Goal: Transaction & Acquisition: Book appointment/travel/reservation

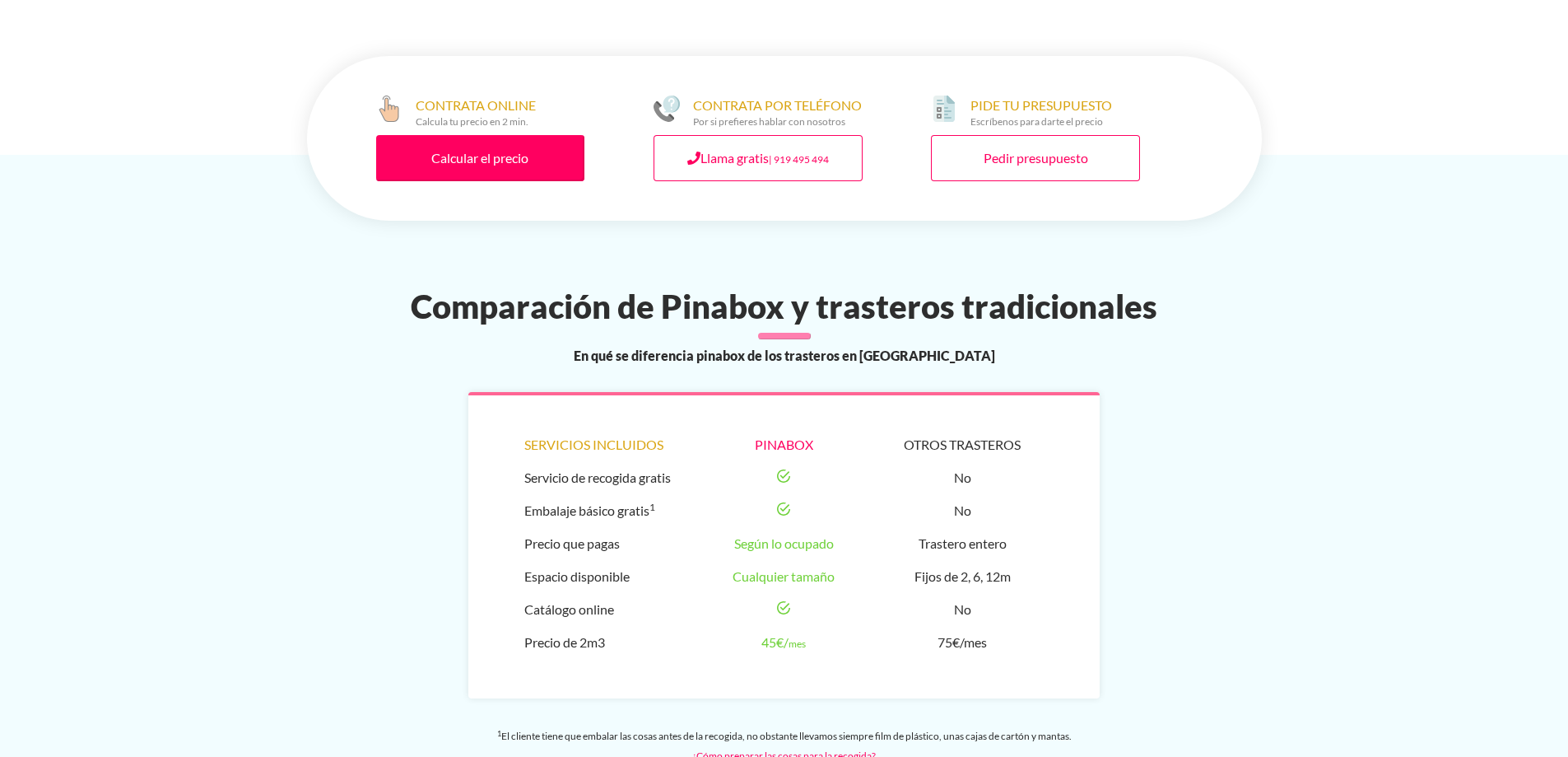
scroll to position [1235, 0]
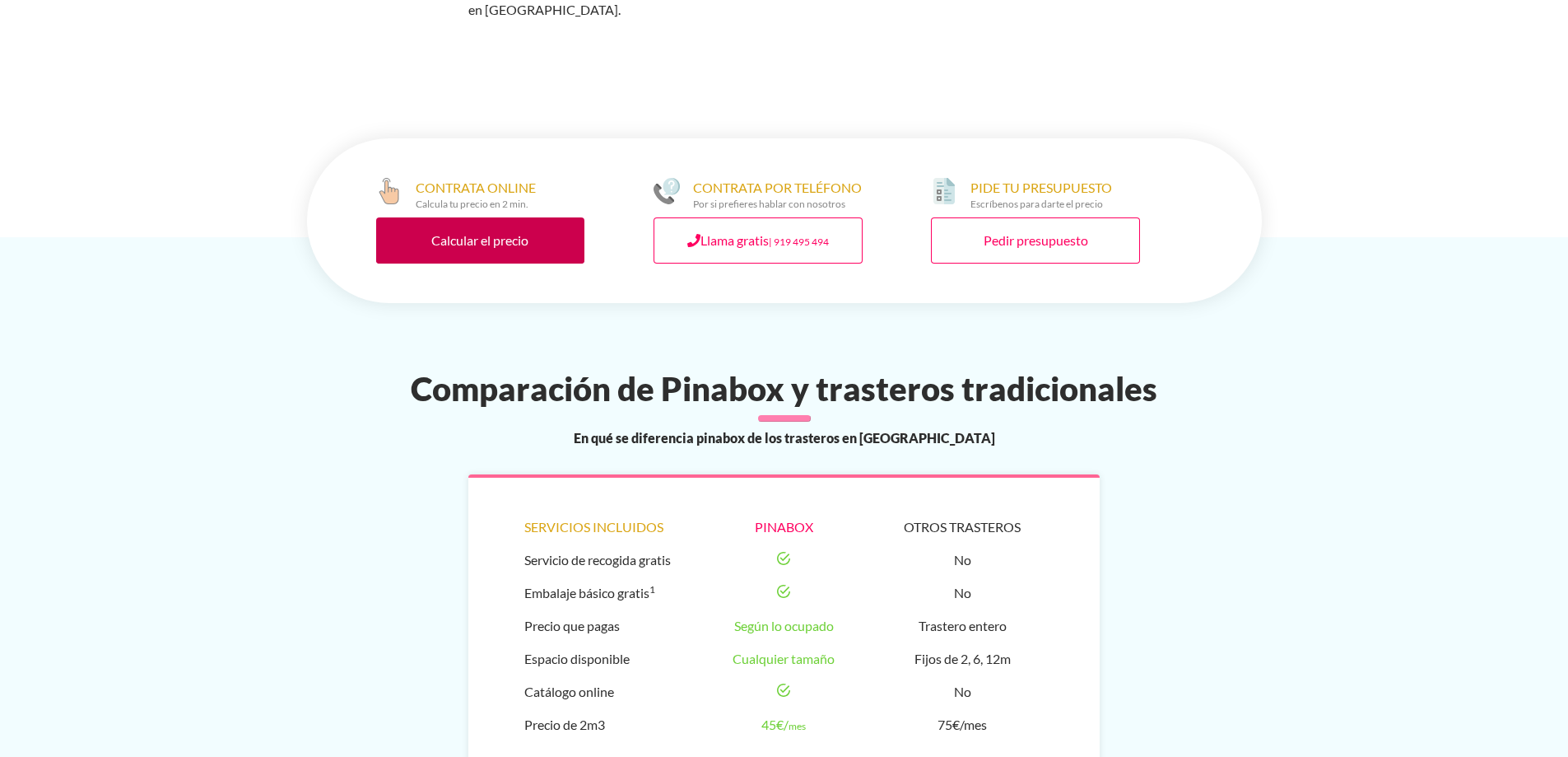
click at [522, 217] on link "Calcular el precio" at bounding box center [481, 240] width 209 height 46
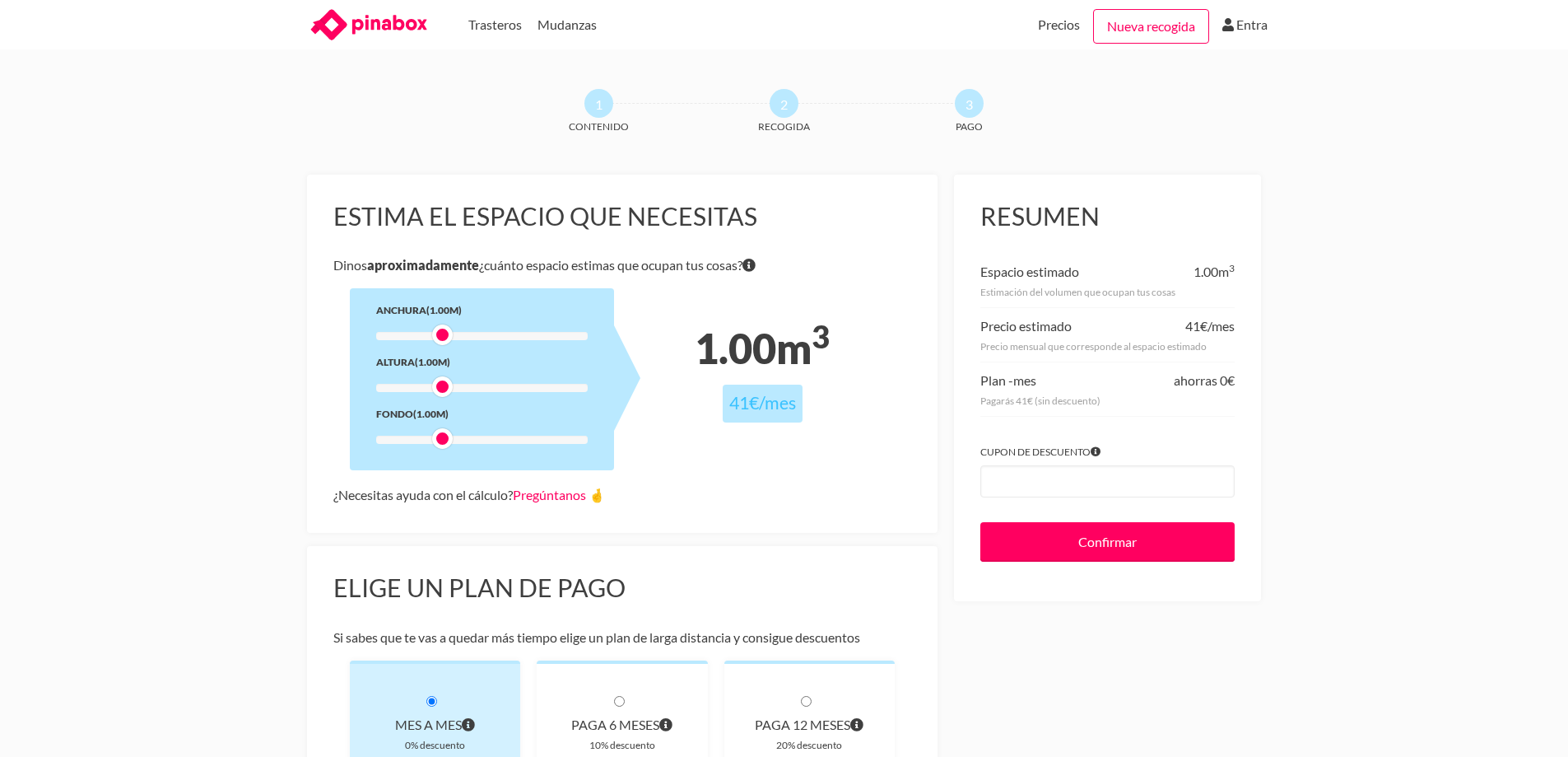
drag, startPoint x: 403, startPoint y: 331, endPoint x: 443, endPoint y: 327, distance: 40.2
click at [443, 327] on div at bounding box center [442, 334] width 20 height 20
drag, startPoint x: 442, startPoint y: 328, endPoint x: 395, endPoint y: 329, distance: 47.0
click at [395, 329] on div at bounding box center [403, 334] width 20 height 20
drag, startPoint x: 422, startPoint y: 387, endPoint x: 403, endPoint y: 386, distance: 19.0
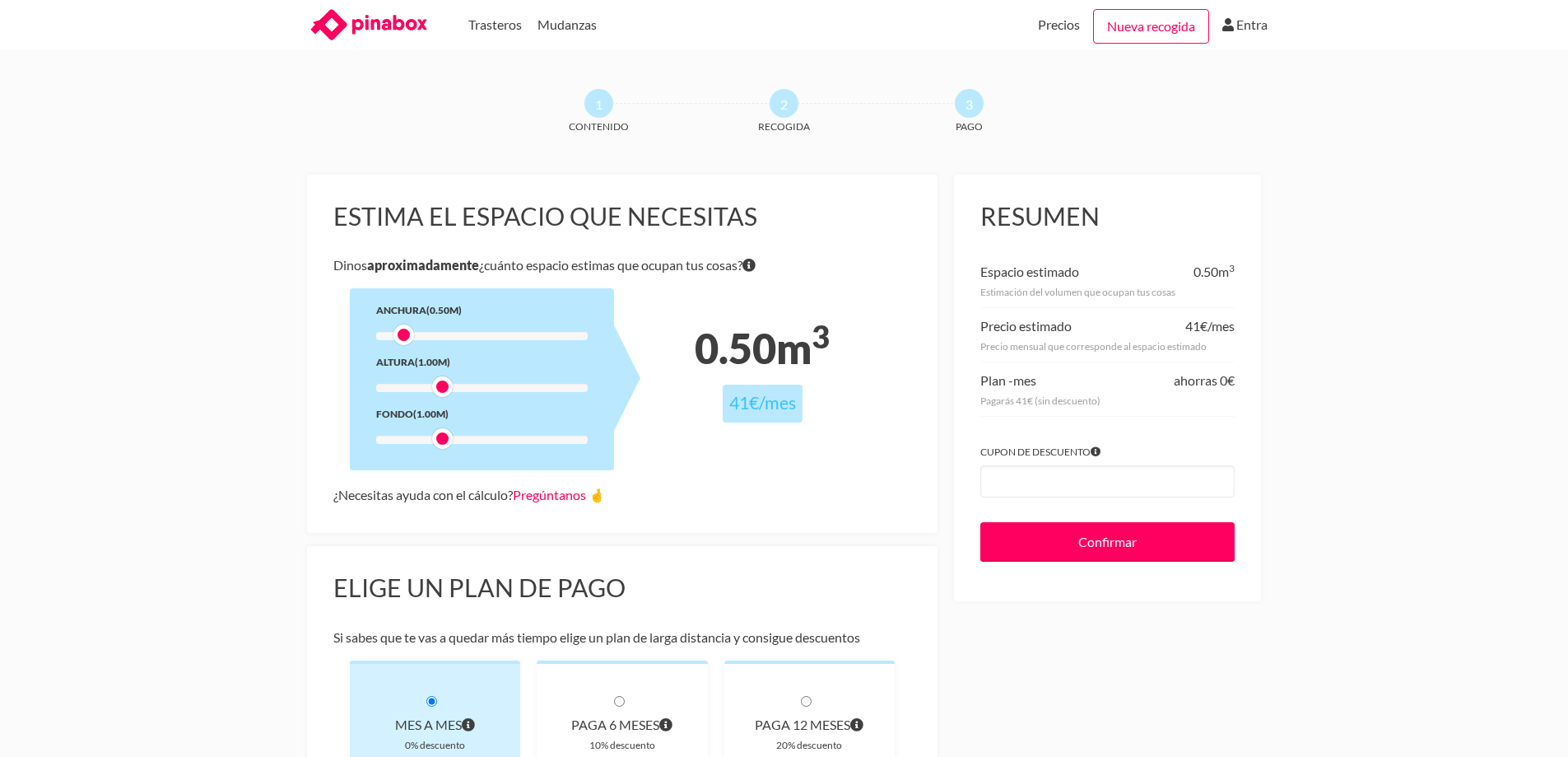
click at [432, 386] on div at bounding box center [442, 386] width 20 height 20
drag, startPoint x: 442, startPoint y: 438, endPoint x: 391, endPoint y: 440, distance: 51.0
click at [413, 440] on div at bounding box center [422, 438] width 20 height 20
drag, startPoint x: 384, startPoint y: 438, endPoint x: 407, endPoint y: 438, distance: 23.0
click at [407, 438] on div at bounding box center [403, 438] width 20 height 20
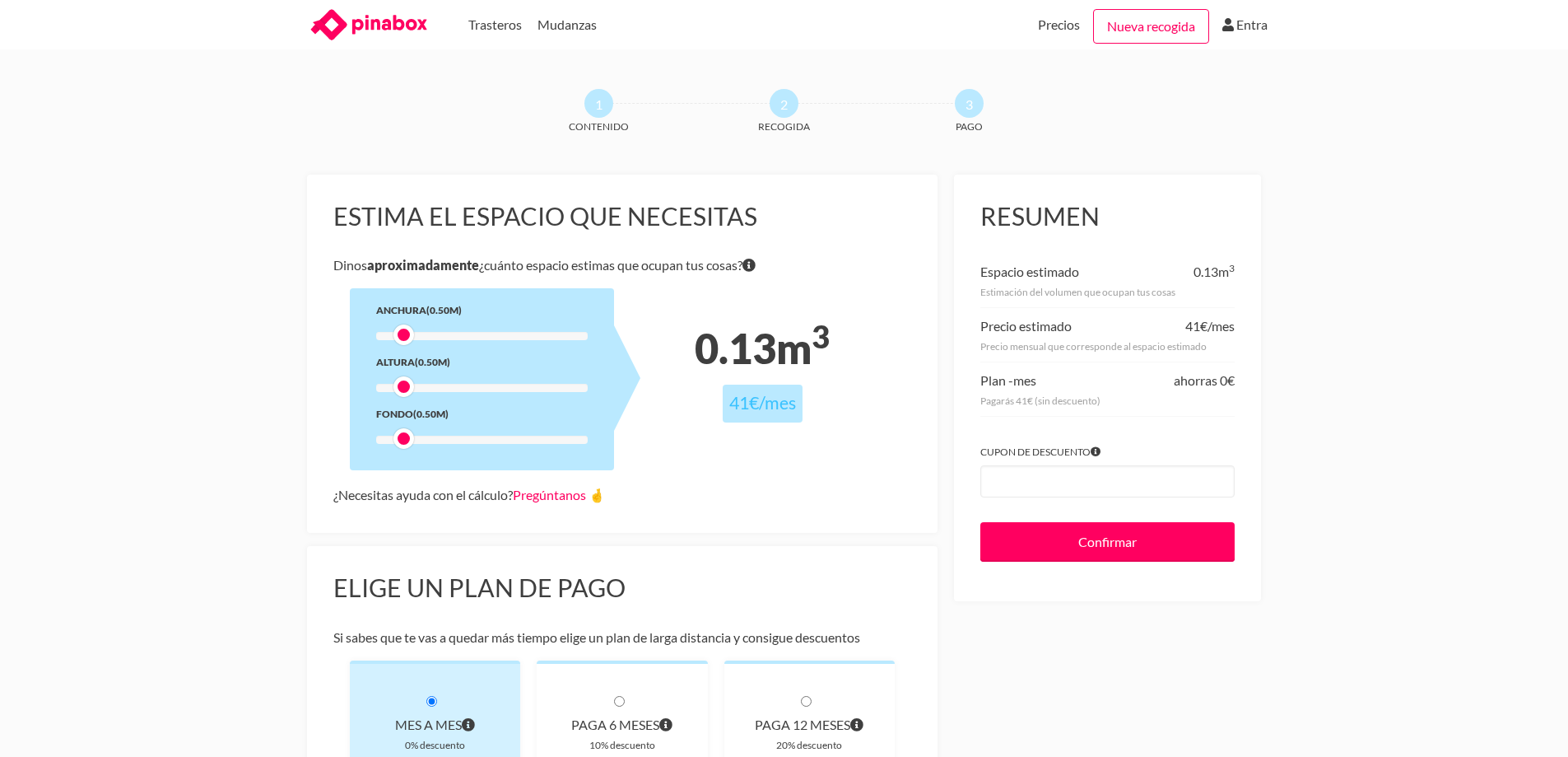
click at [589, 439] on div "Anchura (0.50m) Altura (0.50m) Fondo (0.50m)" at bounding box center [482, 379] width 265 height 182
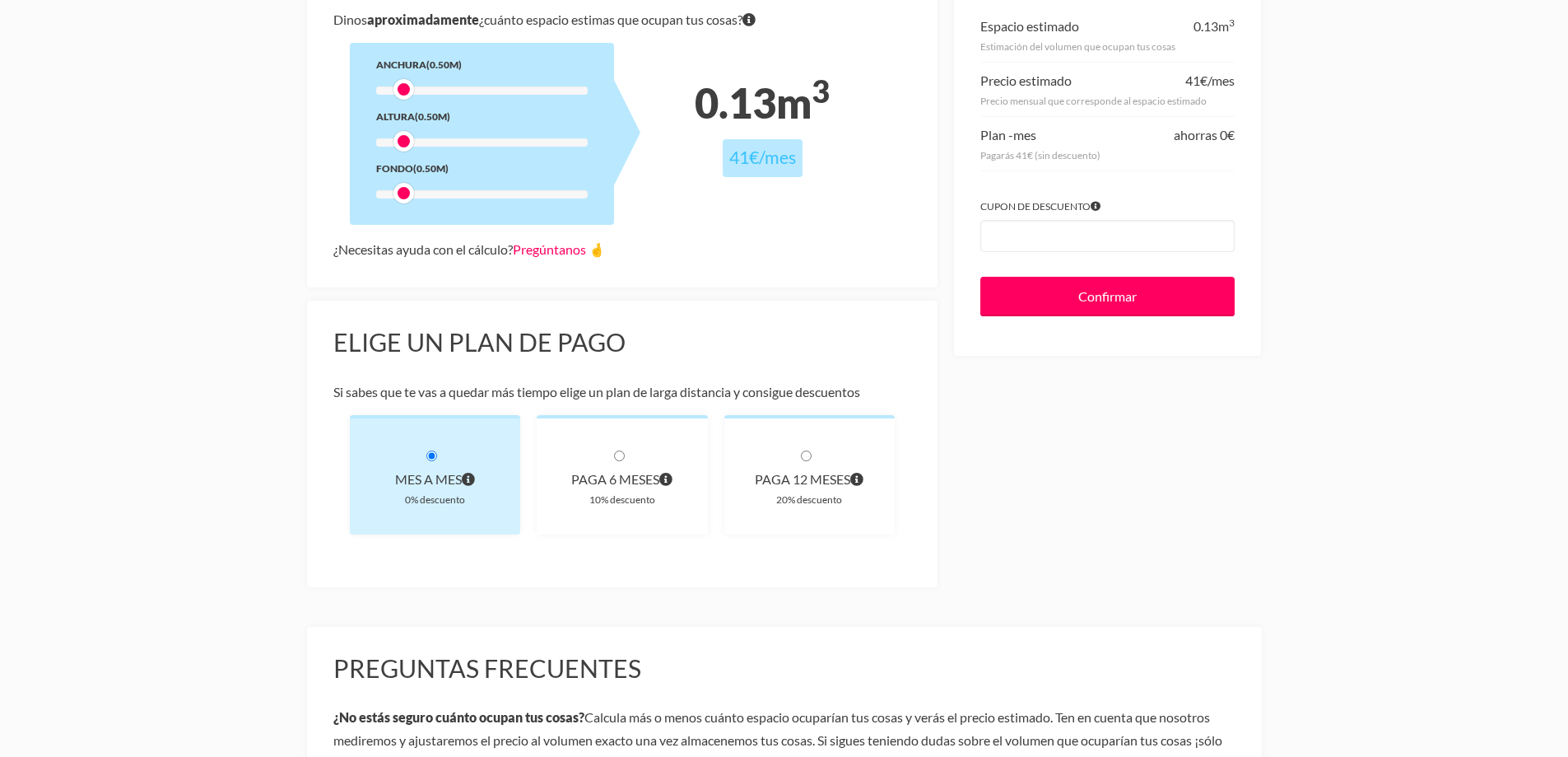
scroll to position [247, 0]
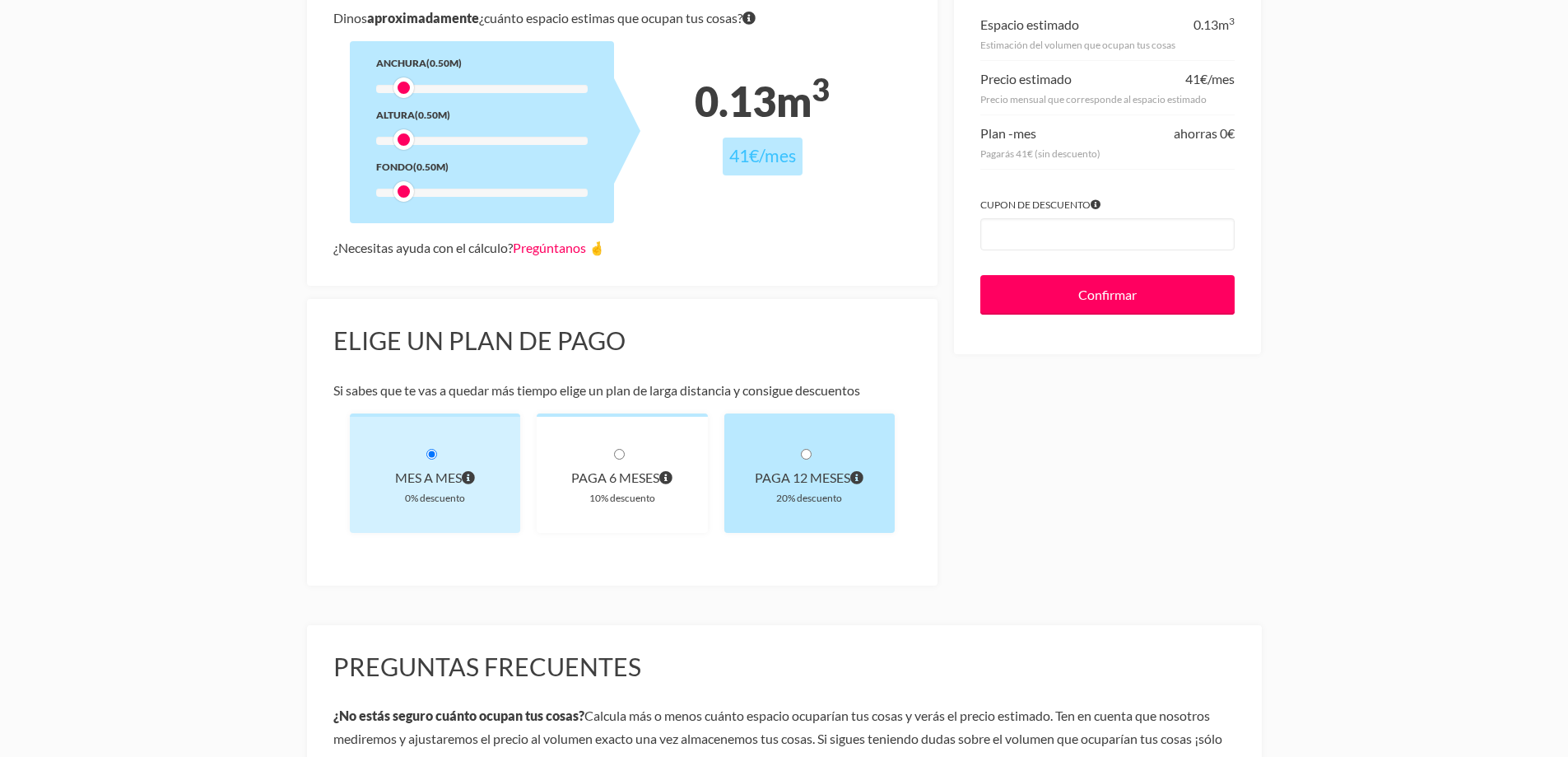
click at [816, 444] on div "paga 12 meses 20% descuento" at bounding box center [810, 473] width 171 height 119
radio input "true"
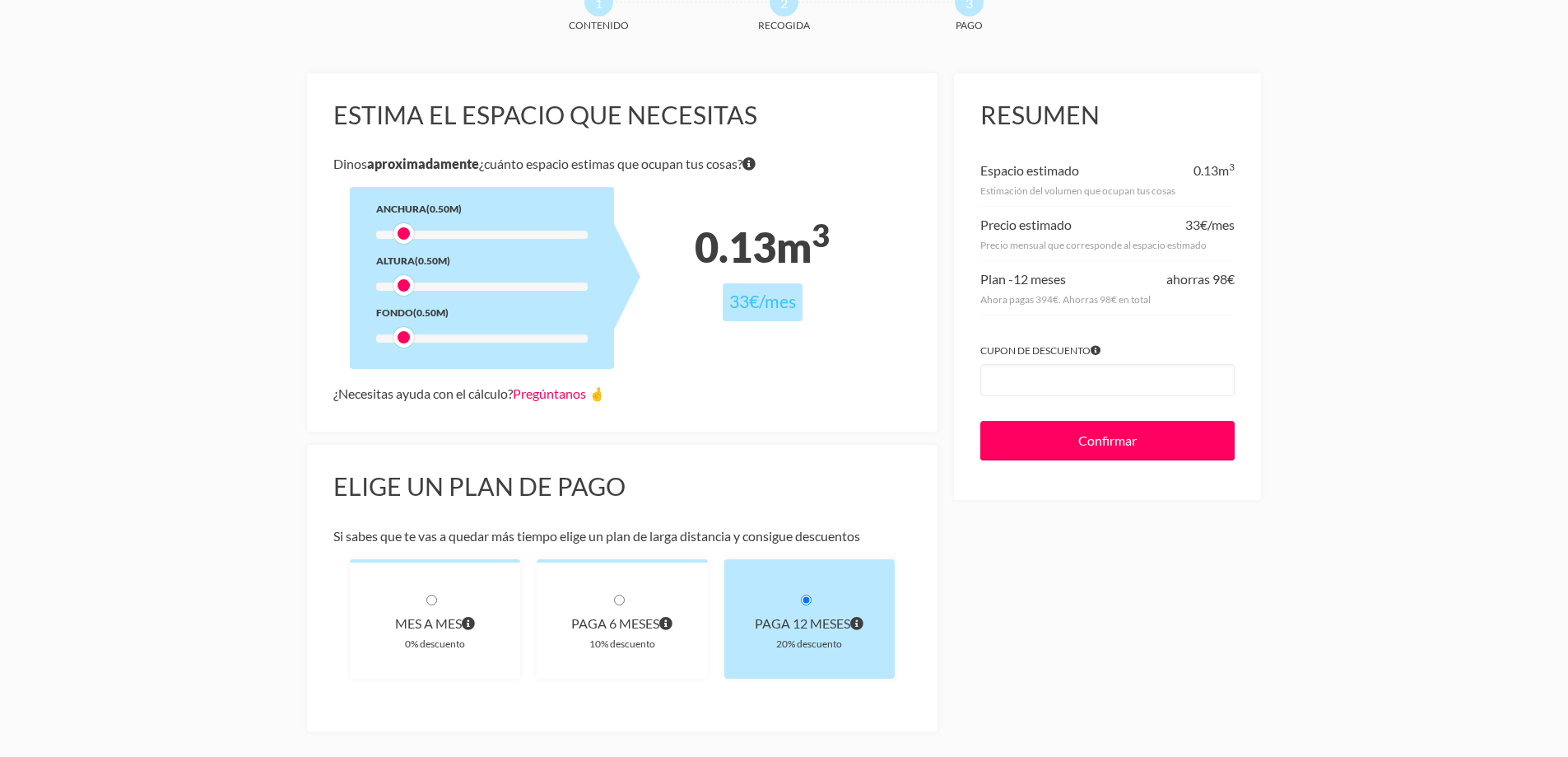
scroll to position [0, 0]
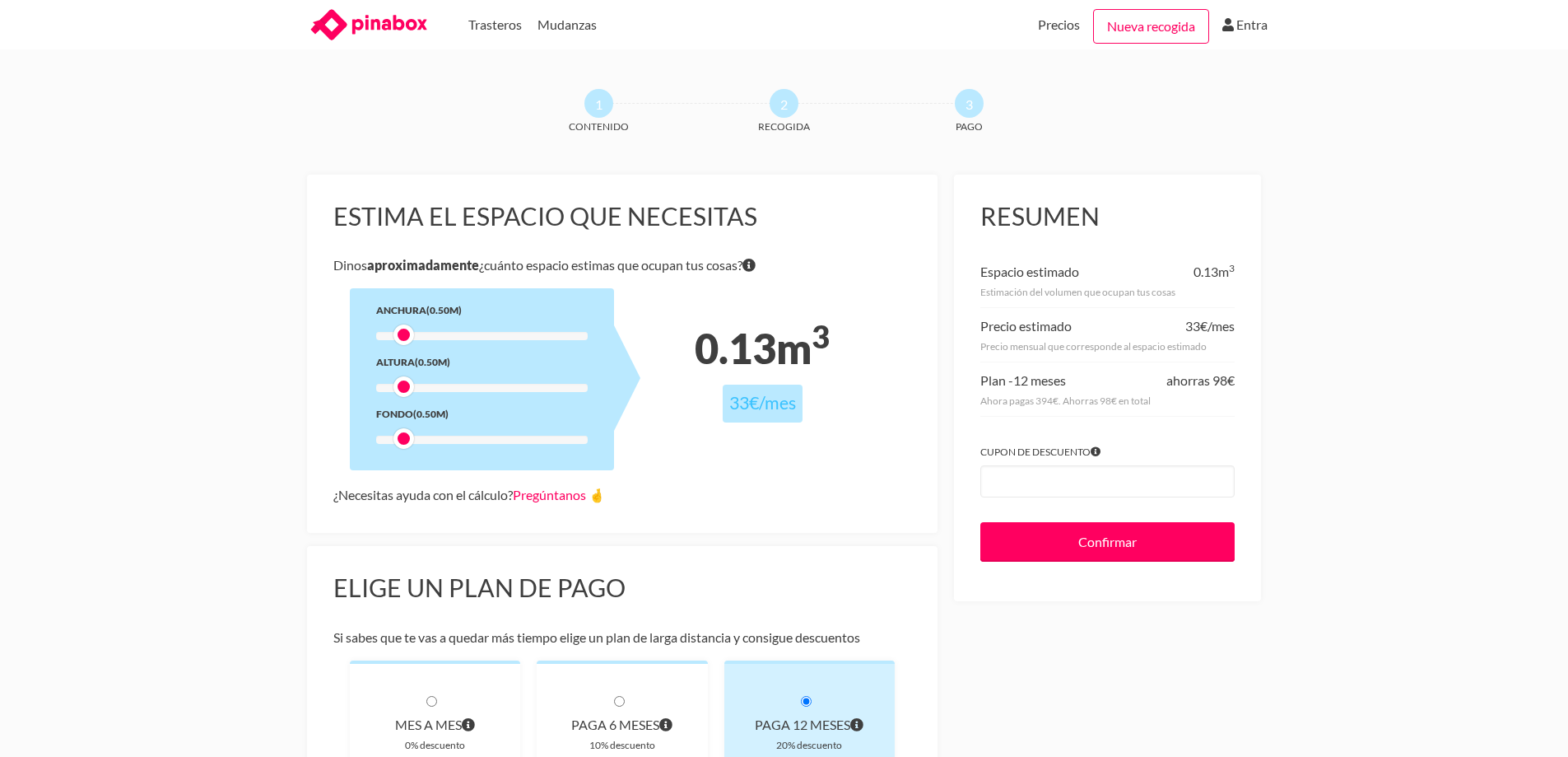
click at [413, 391] on div at bounding box center [403, 386] width 20 height 20
click at [430, 393] on div "Anchura (0.50m) Altura (0.50m) Fondo (0.50m)" at bounding box center [482, 379] width 265 height 182
click at [425, 386] on div at bounding box center [482, 387] width 212 height 8
click at [422, 335] on div at bounding box center [482, 335] width 212 height 8
click at [798, 359] on span "m 3" at bounding box center [803, 348] width 54 height 50
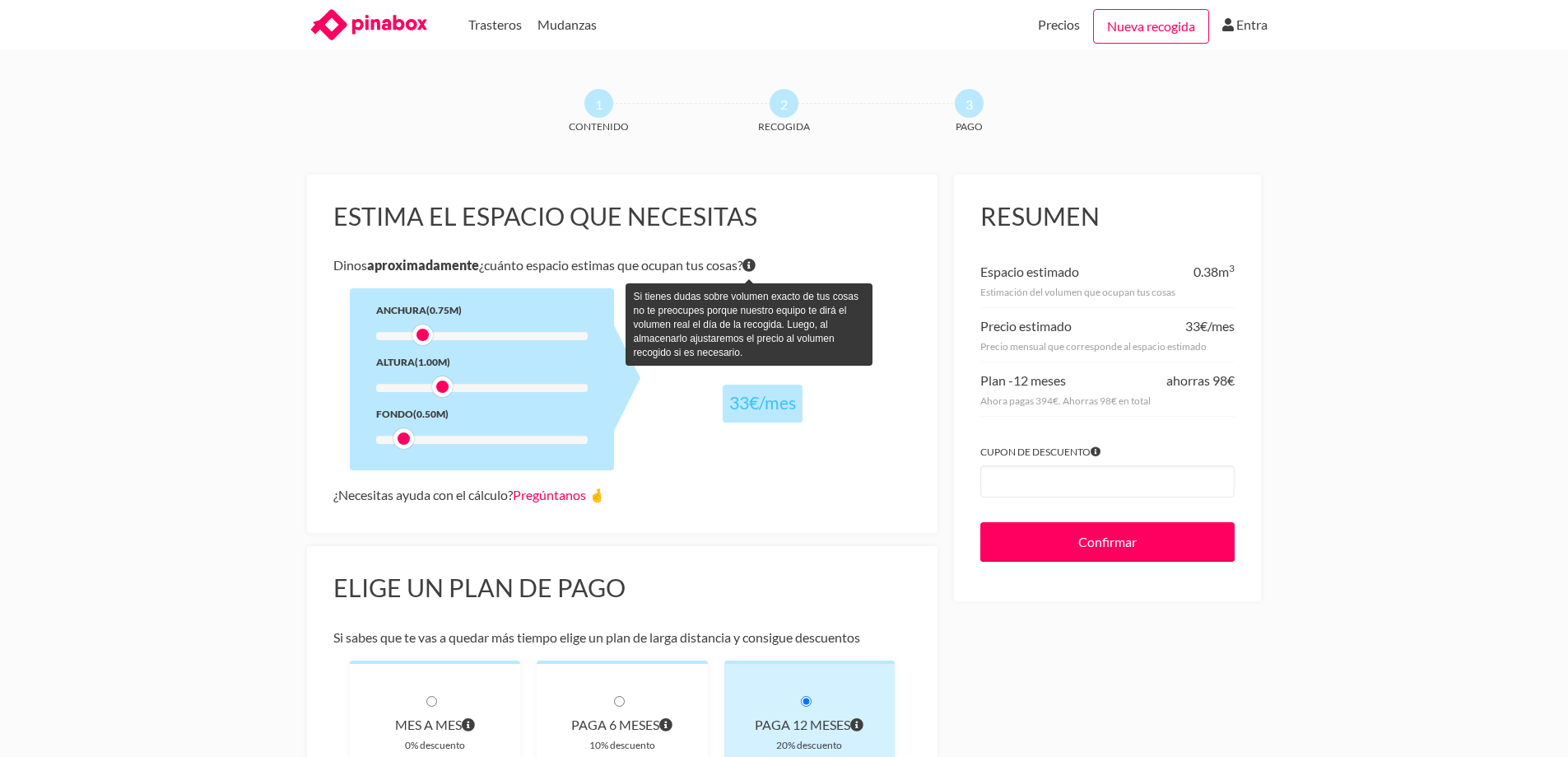
click at [756, 265] on icon "Si tienes dudas sobre volumen exacto de tus cosas no te preocupes porque nuestr…" at bounding box center [749, 265] width 13 height 13
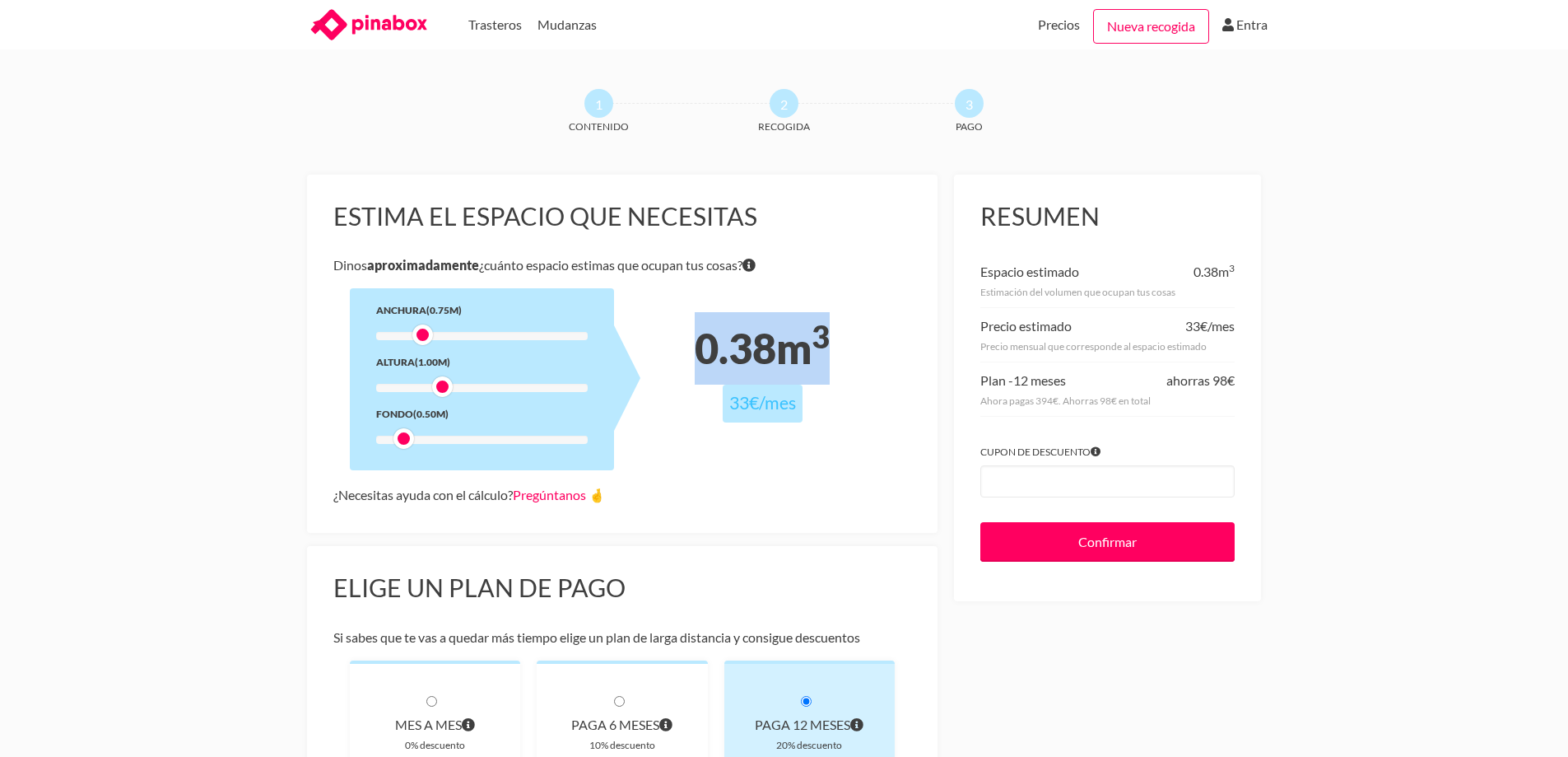
drag, startPoint x: 672, startPoint y: 340, endPoint x: 854, endPoint y: 333, distance: 182.1
click at [854, 333] on div "0.38 m 3" at bounding box center [763, 349] width 265 height 72
copy div "0.38 m 3"
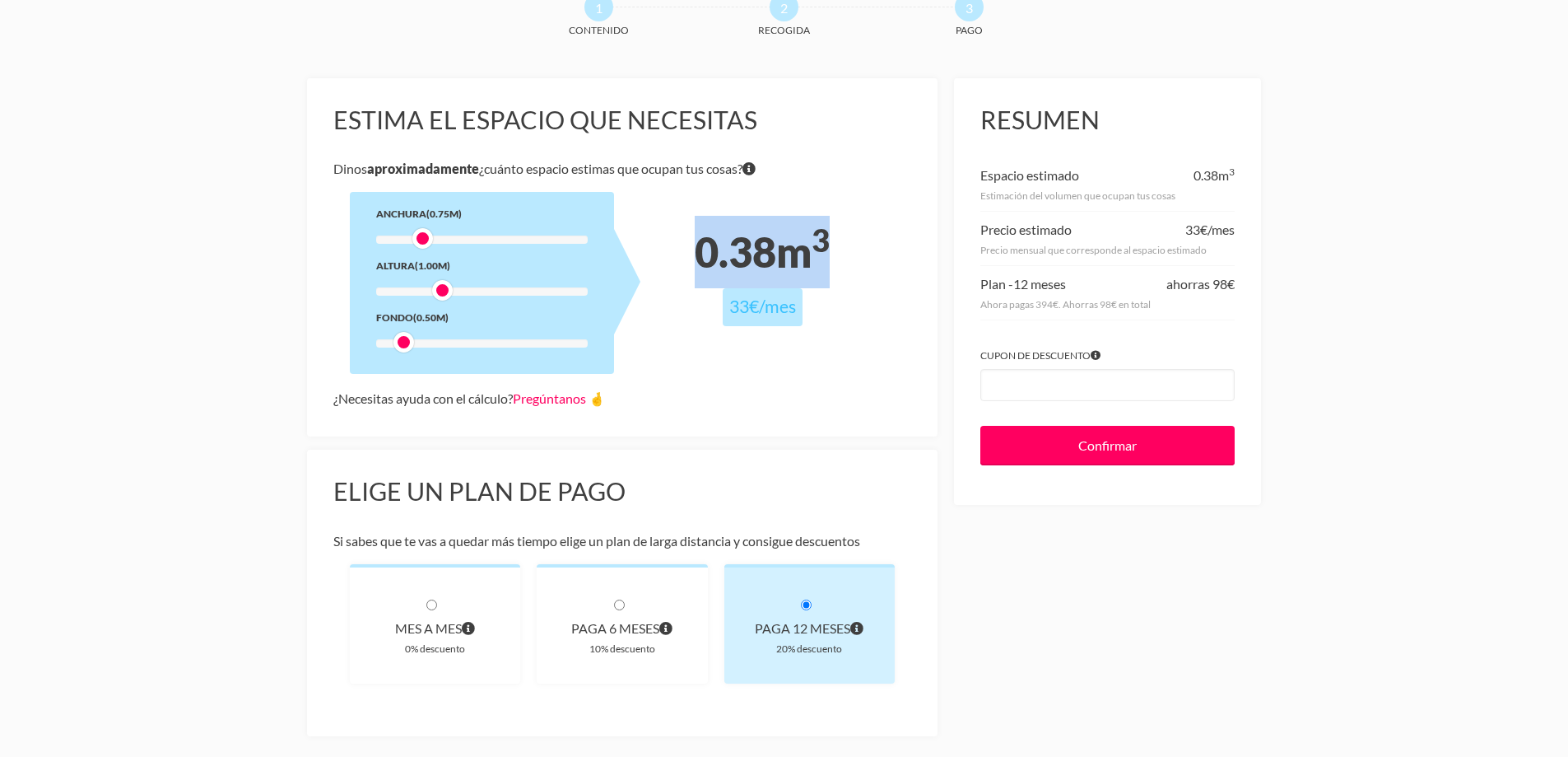
scroll to position [247, 0]
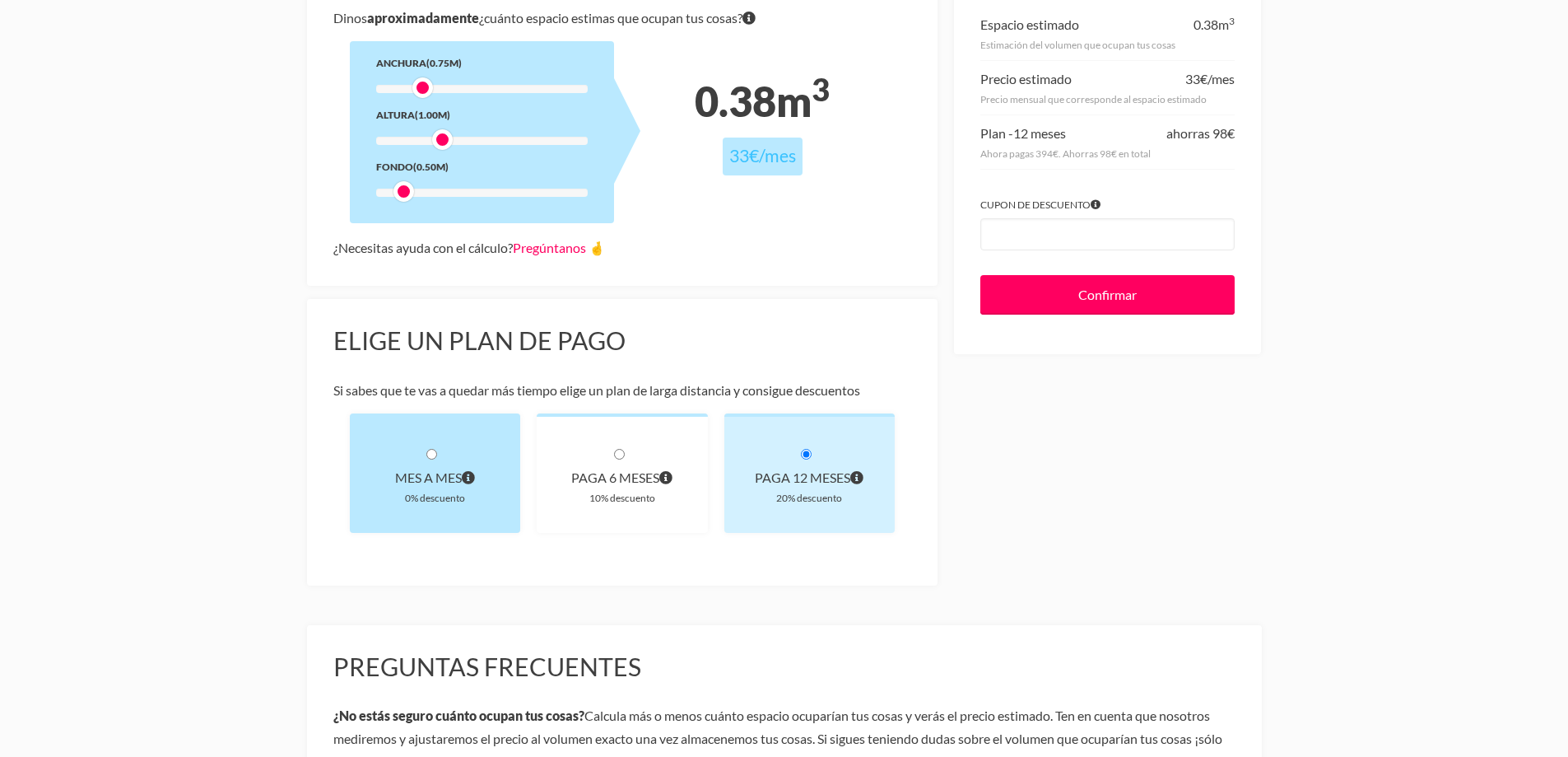
click at [409, 444] on div "Mes a mes 0% descuento" at bounding box center [436, 473] width 171 height 119
radio input "true"
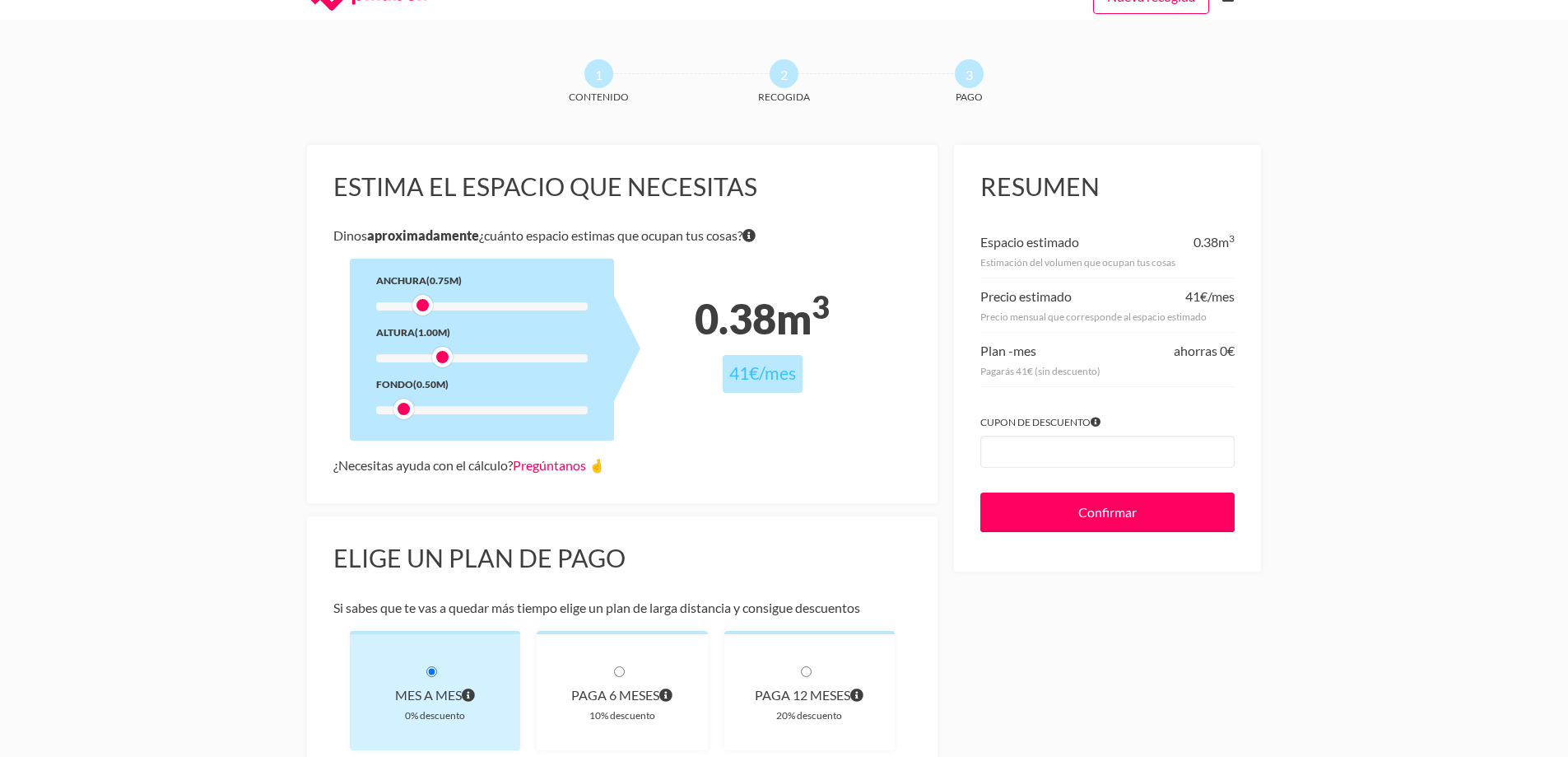
scroll to position [0, 0]
